Goal: Transaction & Acquisition: Purchase product/service

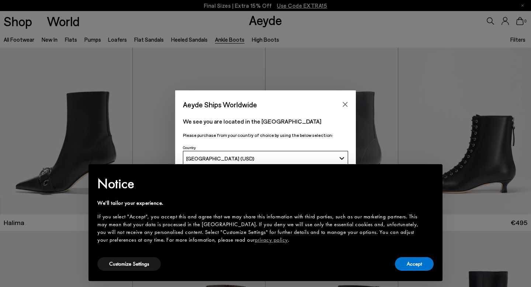
click at [409, 273] on div "× Notice We'll tailor your experience. If you select "Accept", you accept this …" at bounding box center [265, 222] width 348 height 111
click at [409, 272] on div "Accept" at bounding box center [414, 263] width 39 height 17
click at [408, 266] on button "Accept" at bounding box center [414, 264] width 39 height 14
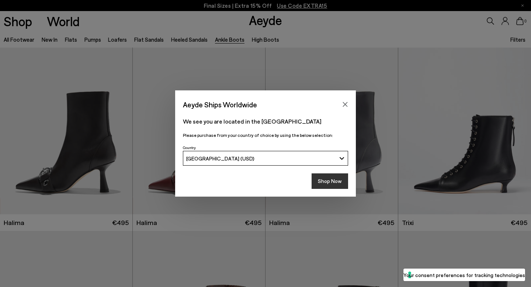
click at [327, 178] on button "Shop Now" at bounding box center [329, 180] width 36 height 15
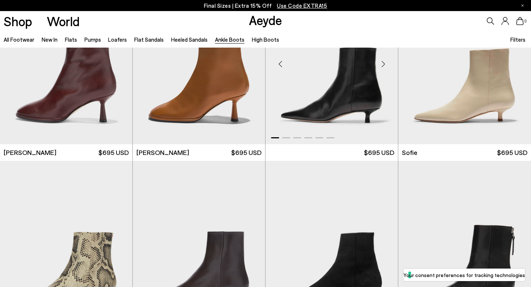
scroll to position [619, 0]
click at [385, 65] on div "Next slide" at bounding box center [383, 63] width 22 height 22
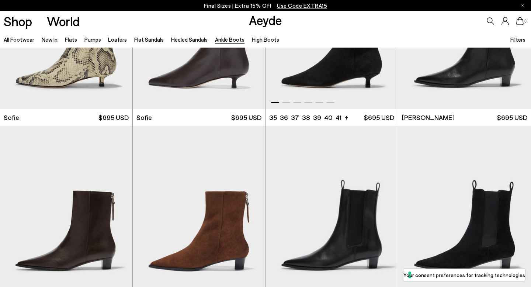
scroll to position [796, 0]
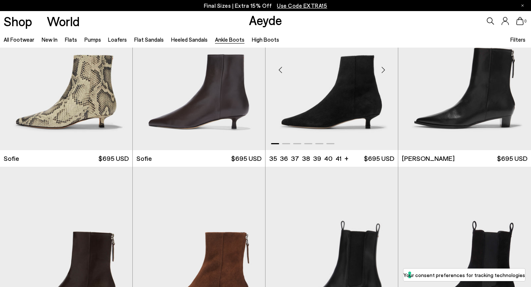
click at [385, 72] on div "Next slide" at bounding box center [383, 70] width 22 height 22
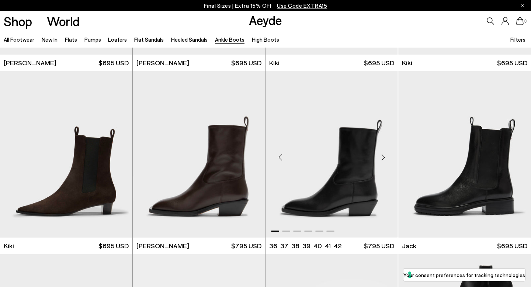
scroll to position [1119, 0]
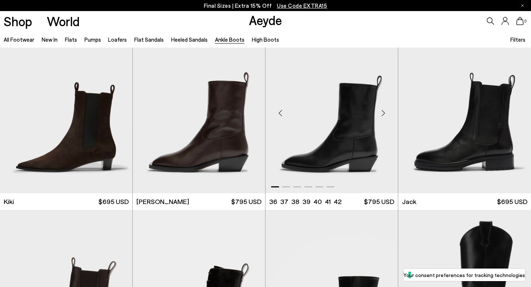
click at [384, 110] on div "Next slide" at bounding box center [383, 113] width 22 height 22
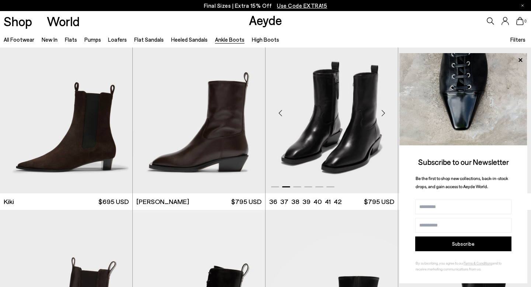
click at [384, 110] on div "Next slide" at bounding box center [383, 113] width 22 height 22
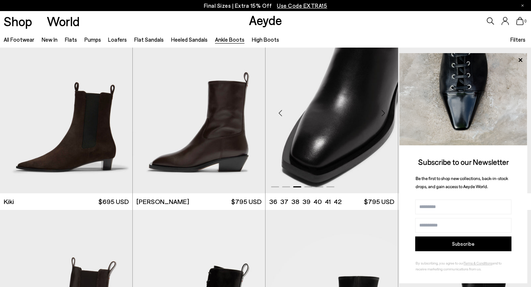
click at [384, 110] on div "Next slide" at bounding box center [383, 113] width 22 height 22
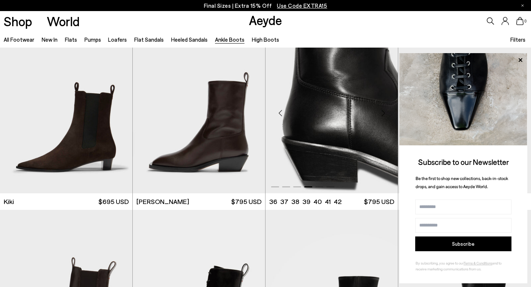
click at [384, 110] on div "Next slide" at bounding box center [383, 113] width 22 height 22
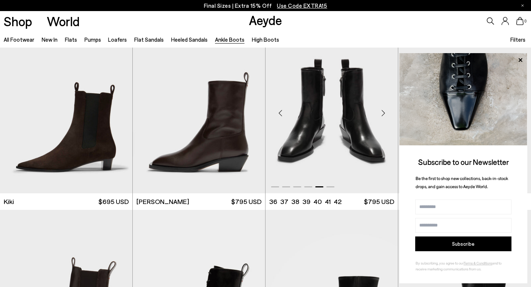
click at [384, 110] on div "Next slide" at bounding box center [383, 113] width 22 height 22
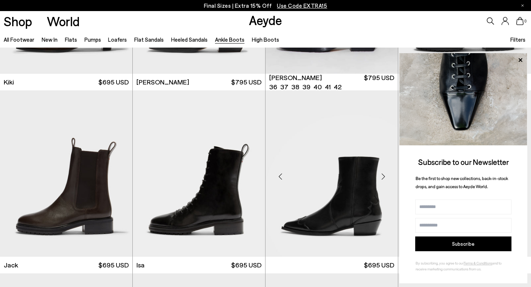
scroll to position [1258, 0]
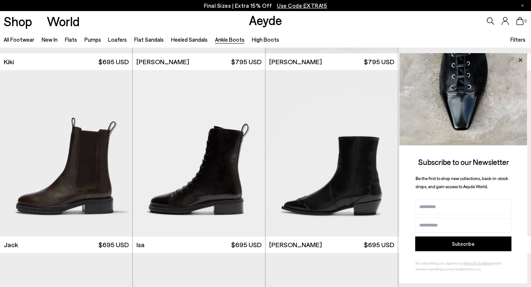
click at [519, 58] on icon at bounding box center [520, 60] width 10 height 10
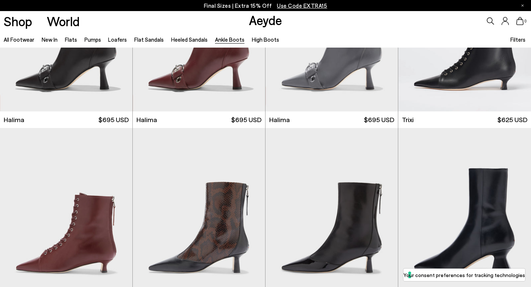
scroll to position [0, 0]
